Goal: Ask a question

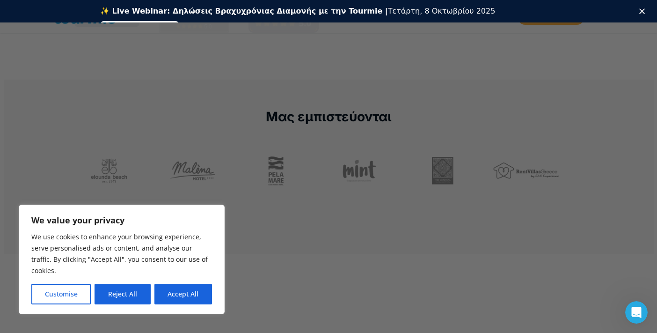
click at [119, 297] on button "Reject All" at bounding box center [123, 294] width 56 height 21
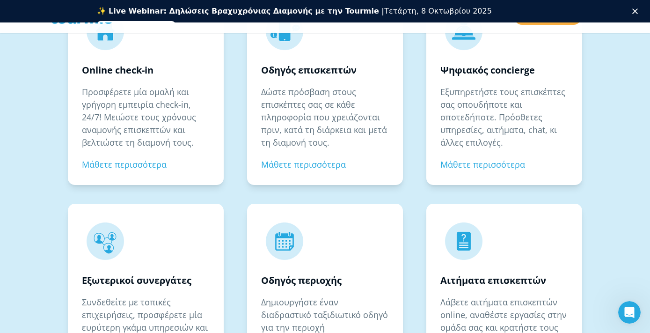
scroll to position [1517, 0]
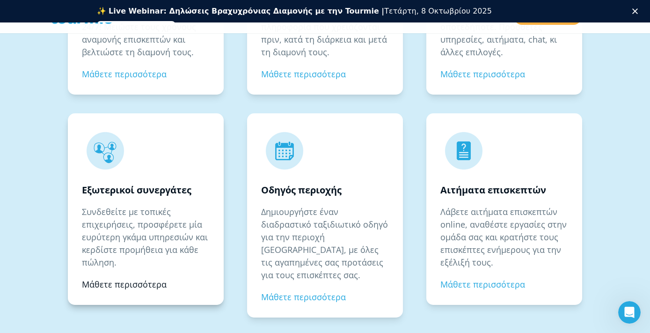
click at [124, 285] on link "Μάθετε περισσότερα" at bounding box center [124, 283] width 85 height 11
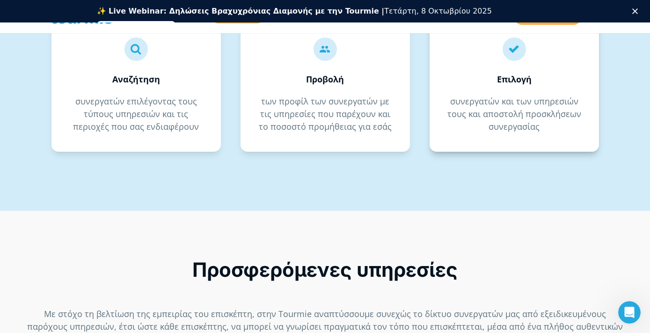
scroll to position [839, 0]
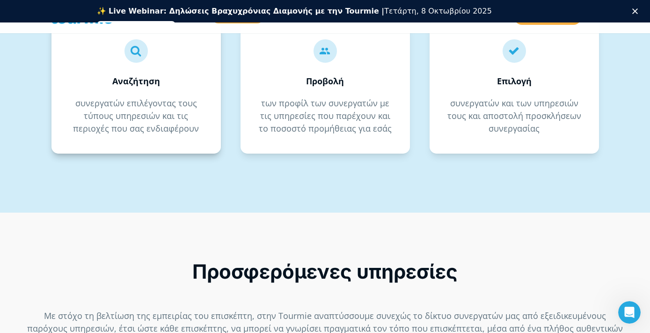
click at [136, 82] on strong "Αναζήτηση" at bounding box center [136, 80] width 48 height 11
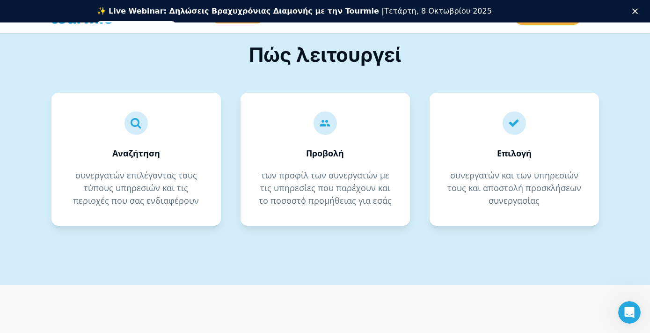
scroll to position [749, 0]
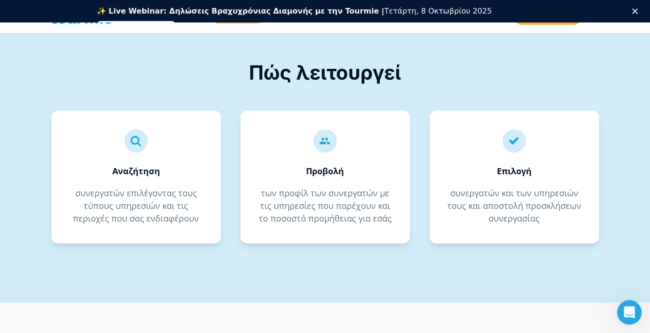
click at [636, 314] on div "Άνοιγμα Intercom Messenger" at bounding box center [628, 310] width 31 height 31
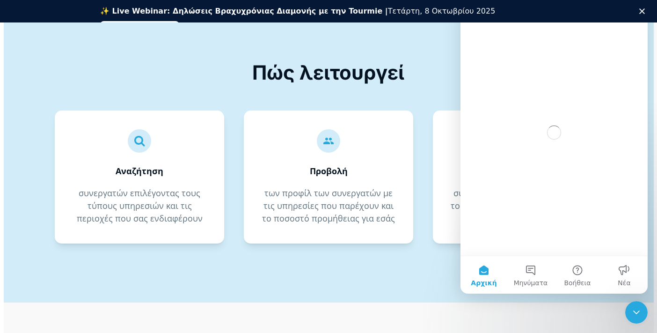
scroll to position [0, 0]
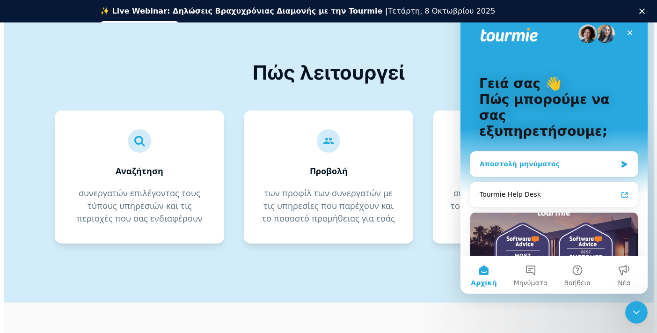
click at [525, 155] on div "Αποστολή μηνύματος" at bounding box center [554, 164] width 168 height 25
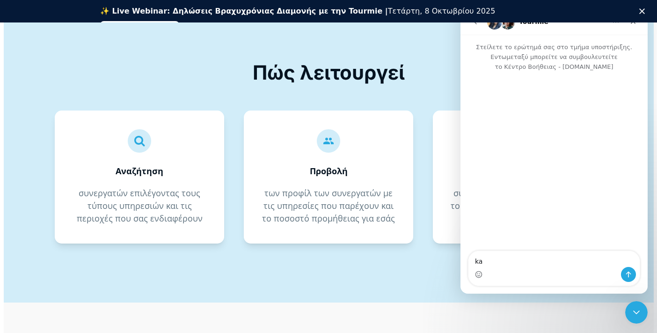
type textarea "k"
type textarea "καλημέρα"
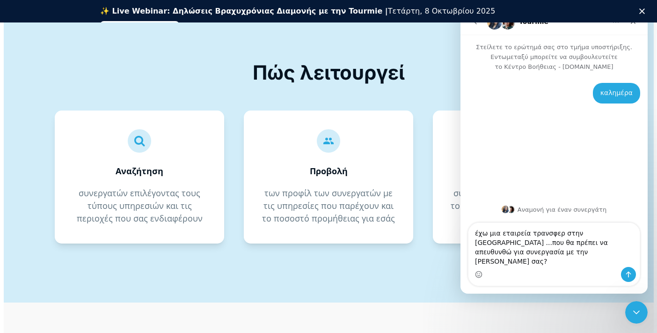
type textarea "έχω μια εταιρεία τρανσφερ στην Αθήνα ...που θα πρέπει να απευθυνθώ για συνεργασ…"
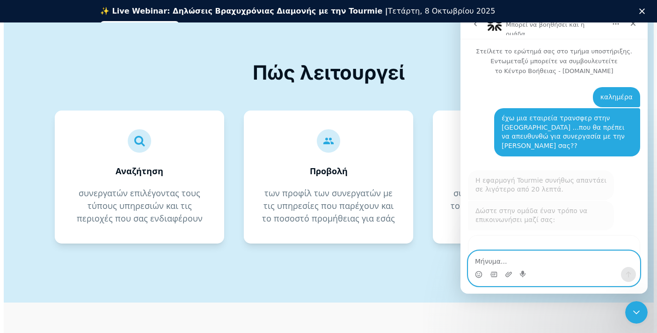
scroll to position [33, 0]
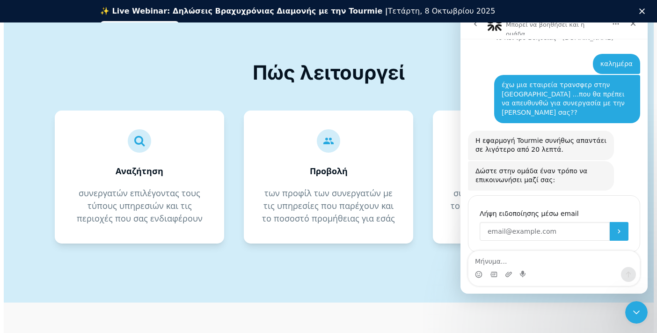
click at [534, 222] on input "Enter your email" at bounding box center [545, 231] width 130 height 19
type input "γ"
type input "grecotransfersandtours@gmail.com"
click at [615, 227] on icon "Υποβολή" at bounding box center [618, 230] width 7 height 7
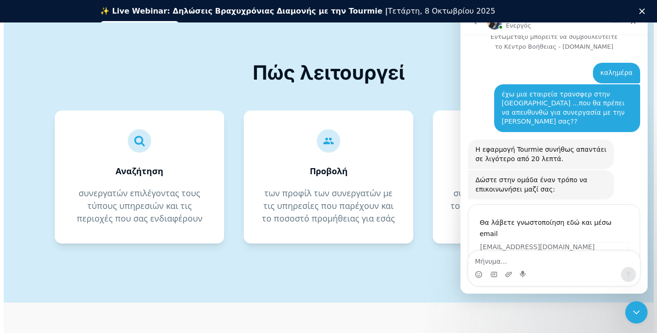
scroll to position [148, 0]
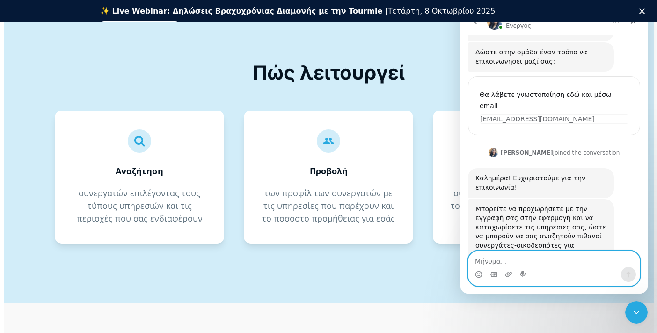
click at [521, 257] on textarea "Μήνυμα..." at bounding box center [553, 259] width 171 height 16
type textarea "k"
type textarea "καλημέρα"
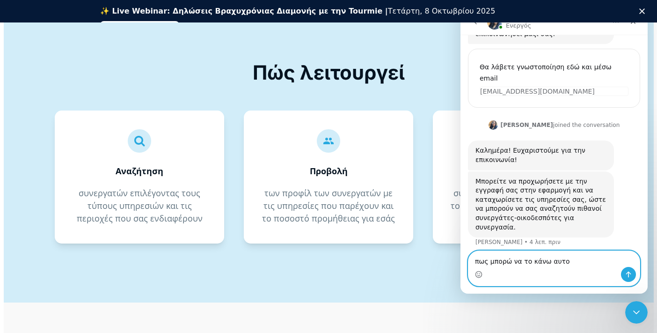
type textarea "πως μπορώ να το κάνω αυτό"
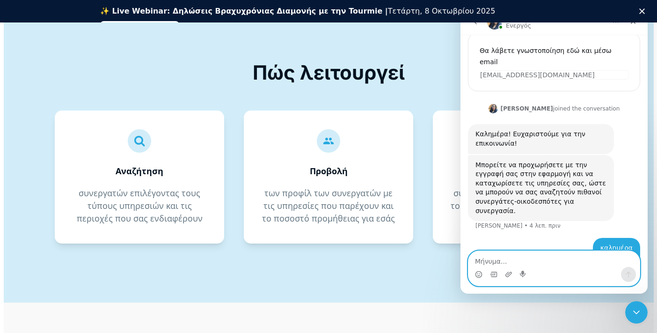
scroll to position [197, 0]
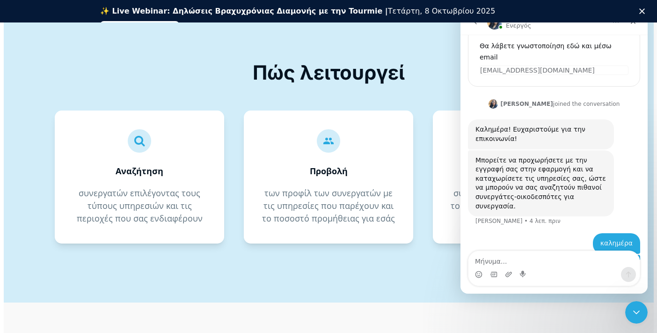
click at [426, 73] on h1 "Πώς λειτουργεί" at bounding box center [329, 73] width 548 height 28
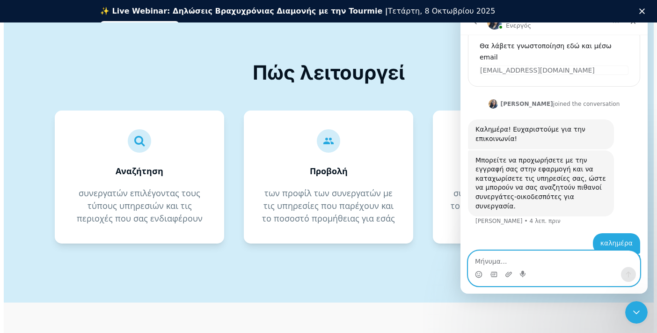
click at [519, 258] on textarea "Μήνυμα..." at bounding box center [553, 259] width 171 height 16
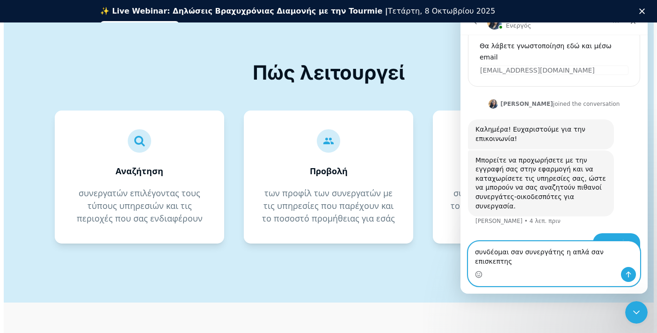
type textarea "συνδέομαι σαν συνεργάτης η απλά σαν επισκέπτης"
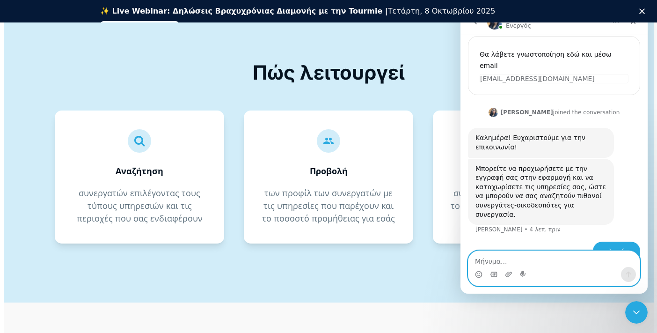
scroll to position [227, 0]
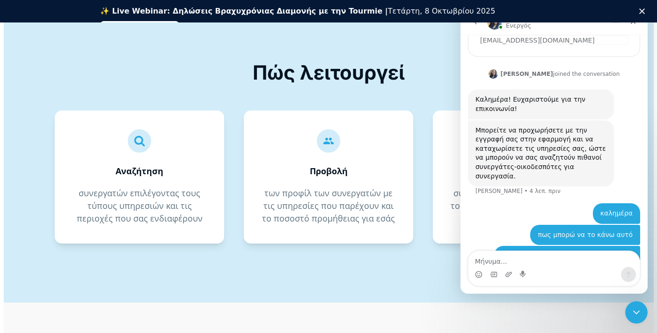
click at [434, 100] on div "Πώς λειτουργεί   Αναζήτηση συνεργατών επιλέγοντας τους τύπους υπηρεσιών και τ…" at bounding box center [329, 180] width 548 height 244
click at [369, 274] on div "Πώς λειτουργεί   Αναζήτηση συνεργατών επιλέγοντας τους τύπους υπηρεσιών και τ…" at bounding box center [329, 180] width 548 height 244
click at [179, 21] on link "Εγγραφείτε δωρεάν" at bounding box center [139, 26] width 79 height 11
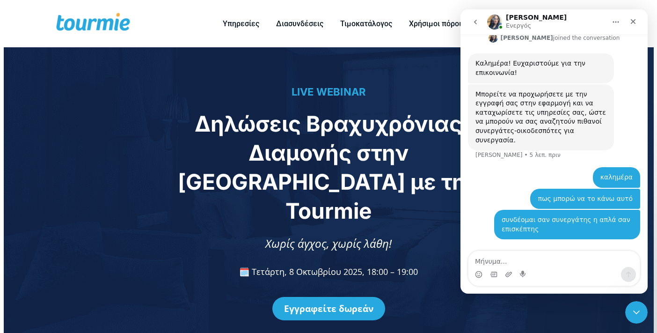
click at [493, 24] on img "Intercom messenger" at bounding box center [494, 22] width 15 height 15
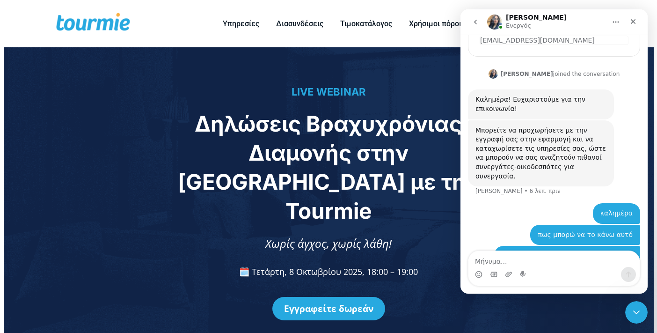
click at [477, 19] on icon "go back" at bounding box center [475, 21] width 7 height 7
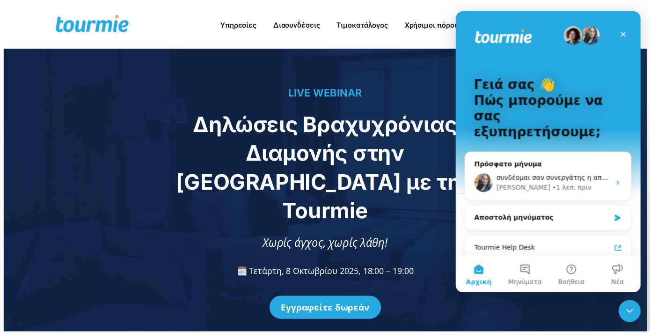
scroll to position [0, 0]
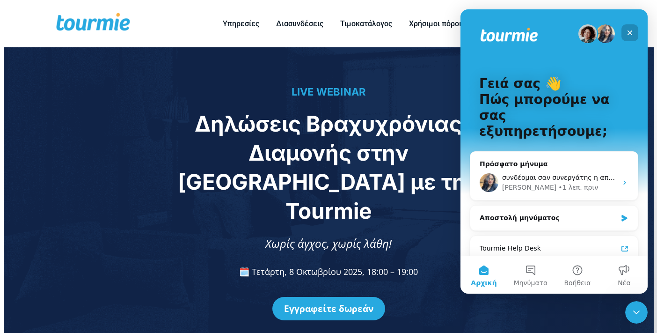
click at [633, 34] on icon "Κλείσιμο" at bounding box center [629, 32] width 7 height 7
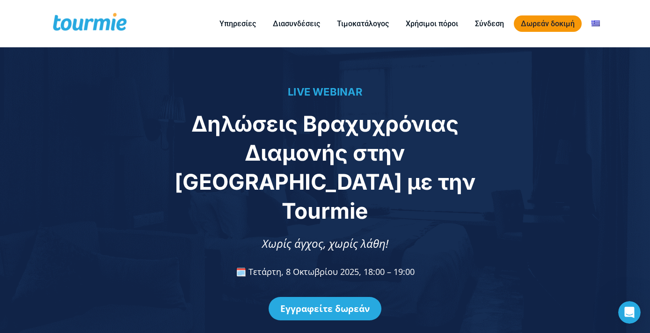
click at [534, 23] on link "Δωρεάν δοκιμή" at bounding box center [548, 23] width 68 height 16
